Goal: Information Seeking & Learning: Understand process/instructions

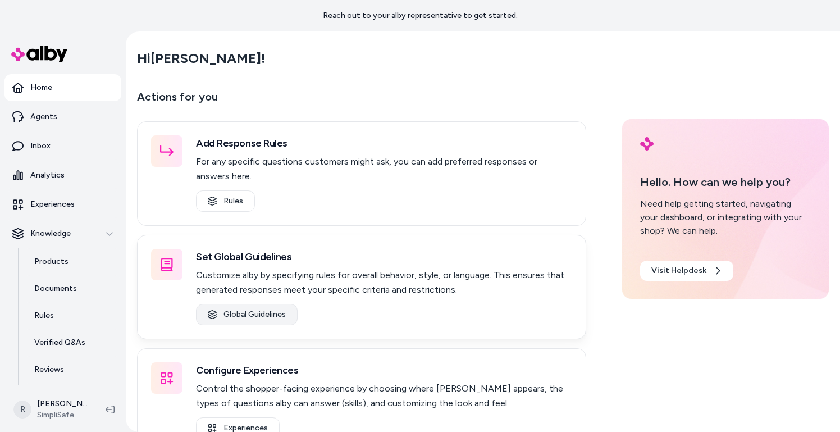
scroll to position [31, 0]
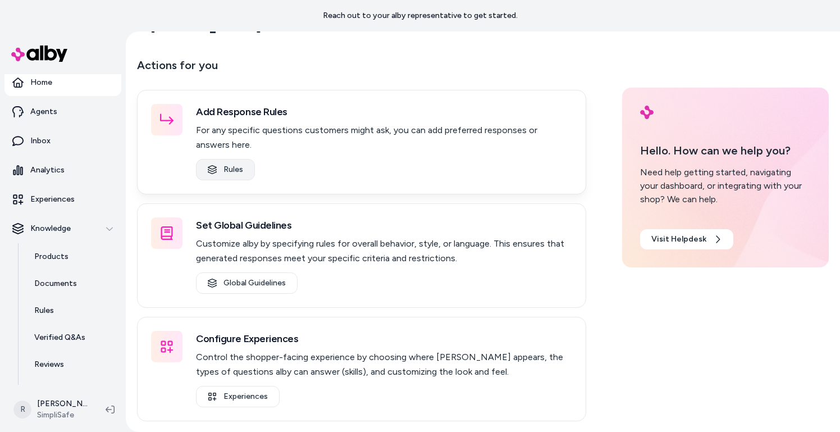
click at [221, 166] on link "Rules" at bounding box center [225, 169] width 59 height 21
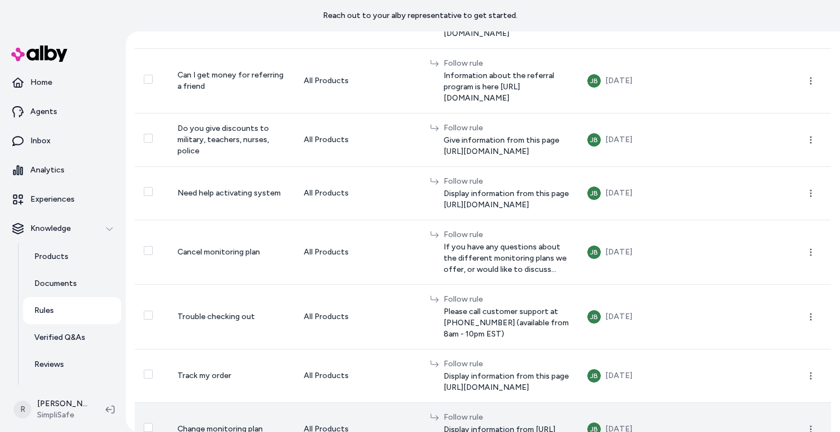
scroll to position [281, 0]
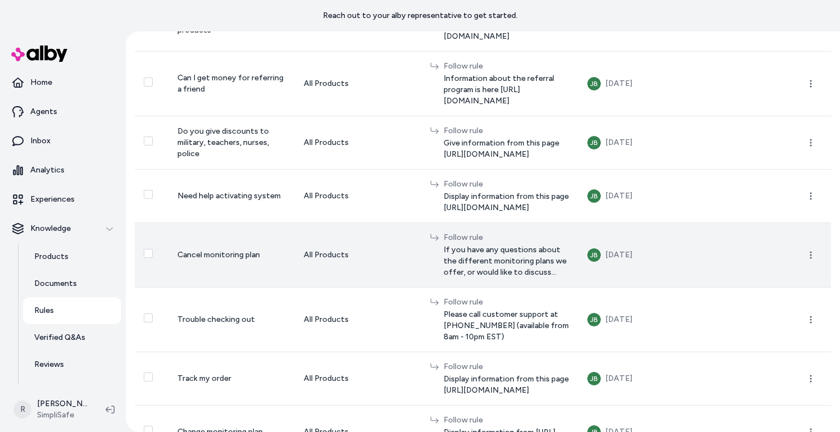
click at [490, 278] on span "If you have any questions about the different monitoring plans we offer, or wou…" at bounding box center [506, 261] width 125 height 34
click at [809, 259] on icon "button" at bounding box center [810, 254] width 9 height 9
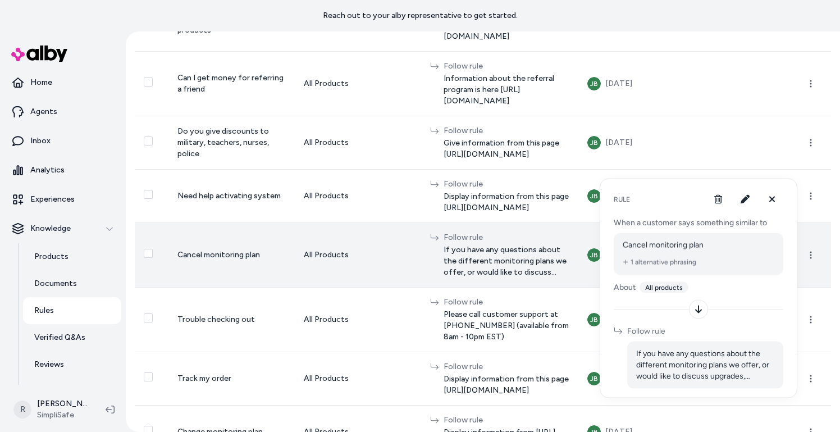
click at [322, 287] on td "All Products" at bounding box center [358, 254] width 126 height 65
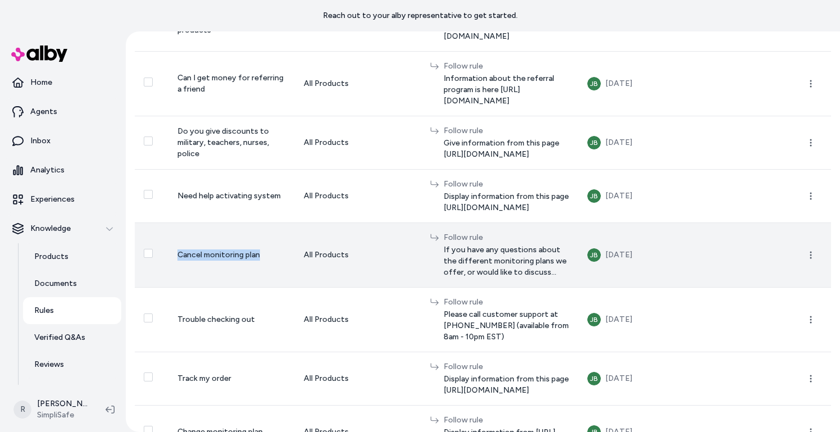
drag, startPoint x: 170, startPoint y: 285, endPoint x: 253, endPoint y: 286, distance: 83.7
click at [253, 286] on td "Cancel monitoring plan" at bounding box center [231, 254] width 126 height 65
click at [536, 278] on span "If you have any questions about the different monitoring plans we offer, or wou…" at bounding box center [506, 261] width 125 height 34
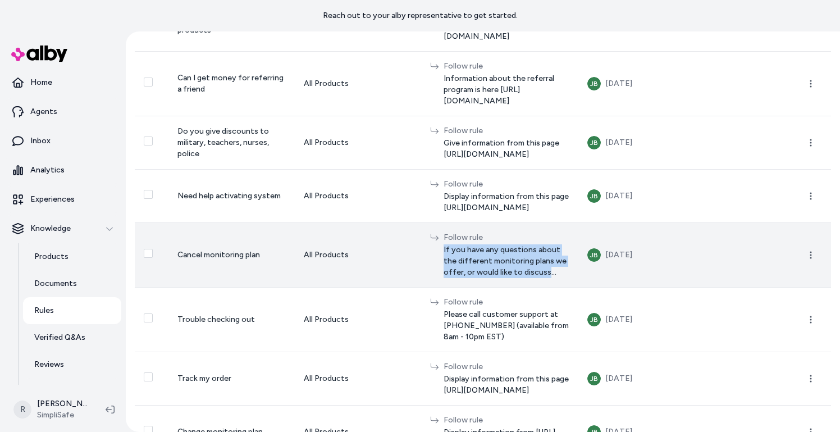
click at [536, 278] on span "If you have any questions about the different monitoring plans we offer, or wou…" at bounding box center [506, 261] width 125 height 34
click at [569, 278] on span "If you have any questions about the different monitoring plans we offer, or wou…" at bounding box center [506, 261] width 125 height 34
click at [813, 259] on icon "button" at bounding box center [810, 254] width 9 height 9
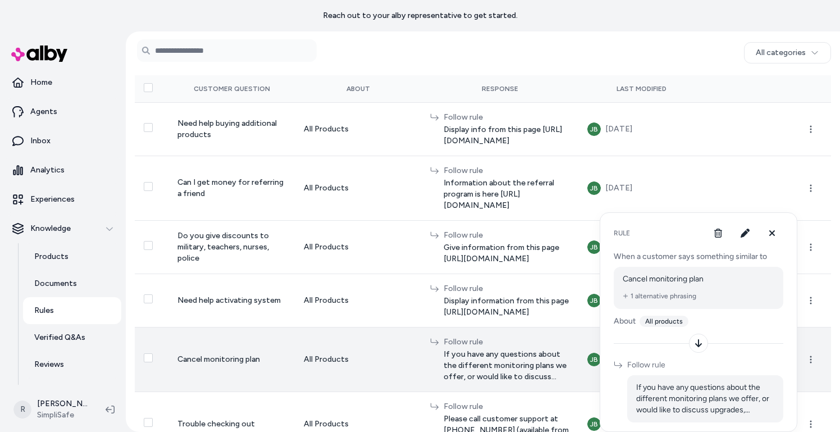
scroll to position [0, 0]
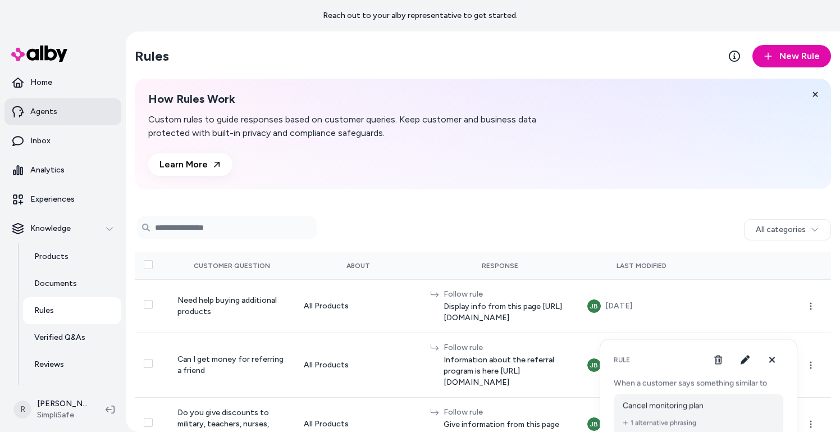
click at [37, 110] on p "Agents" at bounding box center [43, 111] width 27 height 11
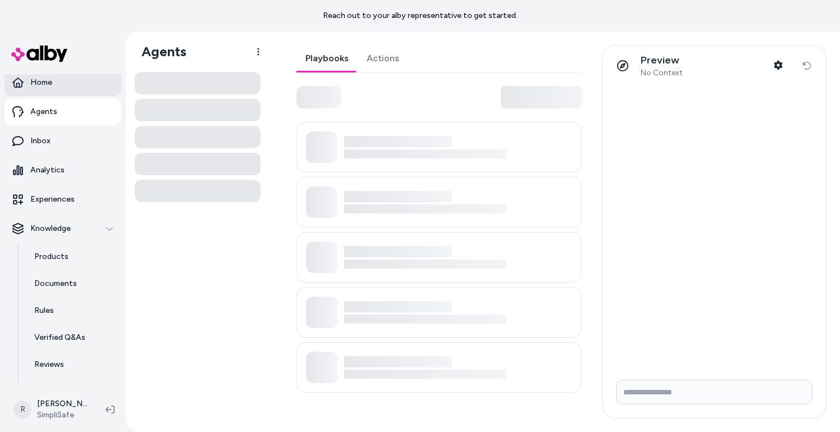
click at [44, 87] on p "Home" at bounding box center [41, 82] width 22 height 11
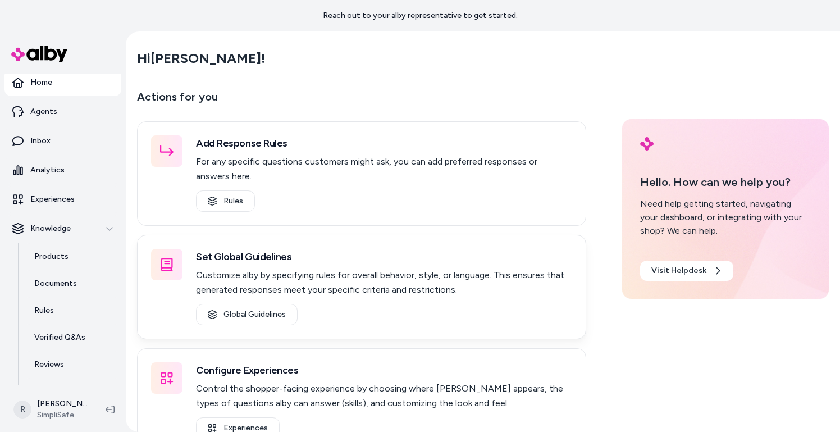
scroll to position [32, 0]
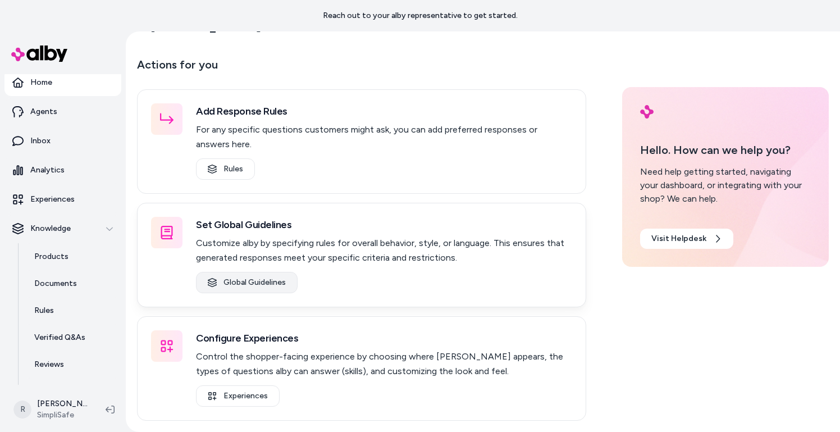
click at [261, 285] on link "Global Guidelines" at bounding box center [247, 282] width 102 height 21
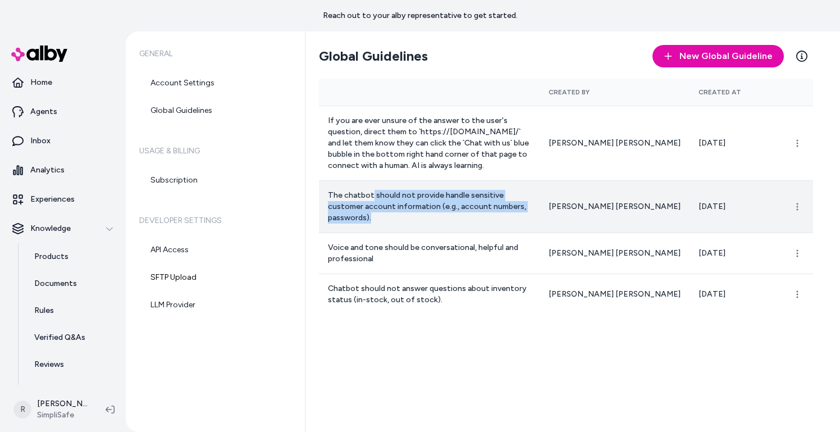
drag, startPoint x: 370, startPoint y: 184, endPoint x: 496, endPoint y: 205, distance: 128.7
click at [496, 205] on td "The chatbot should not provide handle sensitive customer account information (e…" at bounding box center [429, 206] width 221 height 52
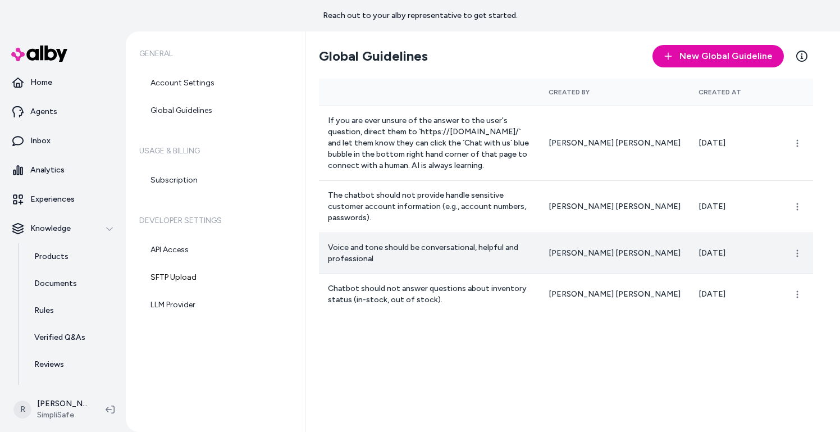
click at [531, 242] on p "Voice and tone should be conversational, helpful and professional" at bounding box center [429, 253] width 203 height 22
click at [800, 227] on html "Reach out to your alby representative to get started. Home Agents Inbox Analyti…" at bounding box center [420, 216] width 840 height 432
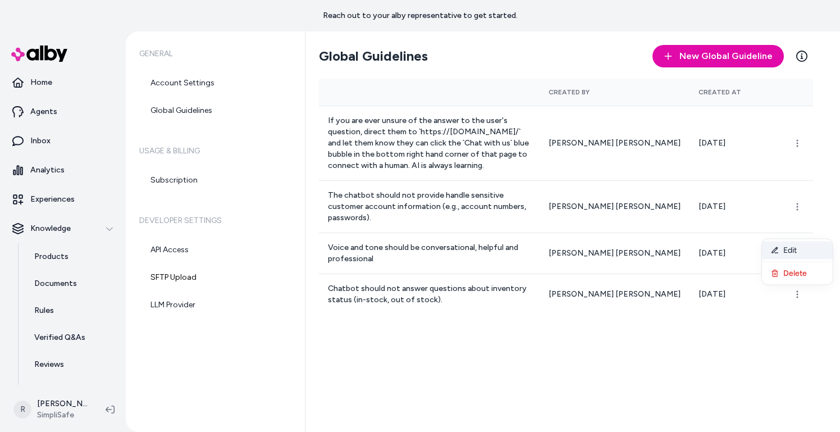
click at [789, 251] on div "Edit" at bounding box center [797, 250] width 71 height 18
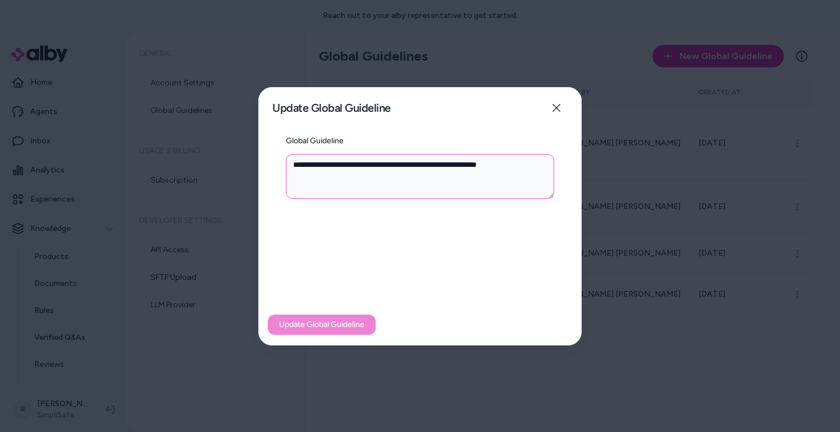
click at [532, 169] on textarea "**********" at bounding box center [420, 176] width 268 height 45
click at [558, 107] on icon "button" at bounding box center [556, 107] width 9 height 9
type textarea "*"
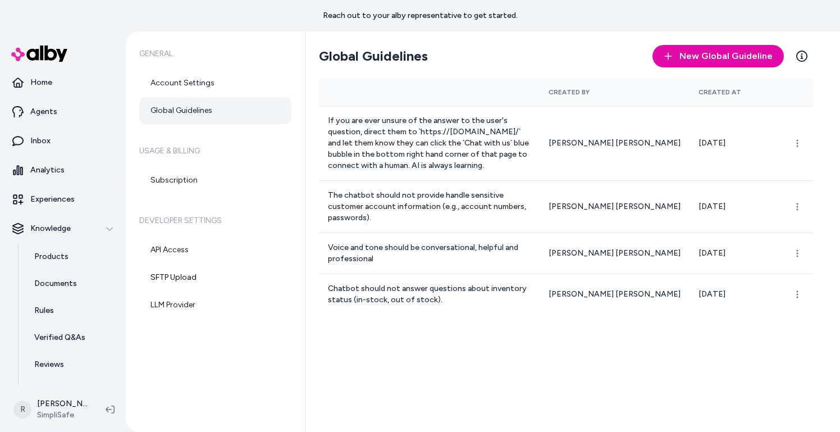
click at [179, 111] on link "Global Guidelines" at bounding box center [215, 110] width 152 height 27
